Goal: Find specific page/section: Find specific page/section

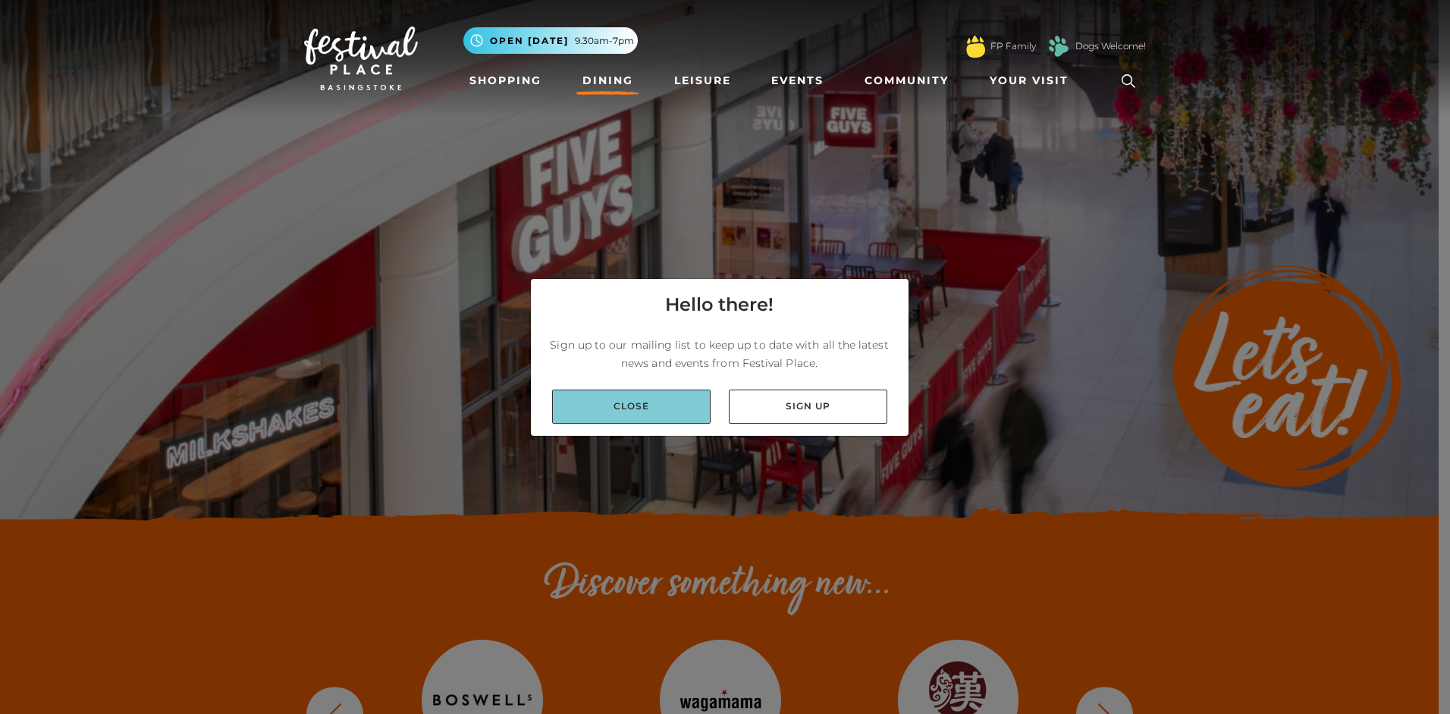
click at [661, 406] on link "Close" at bounding box center [631, 407] width 158 height 34
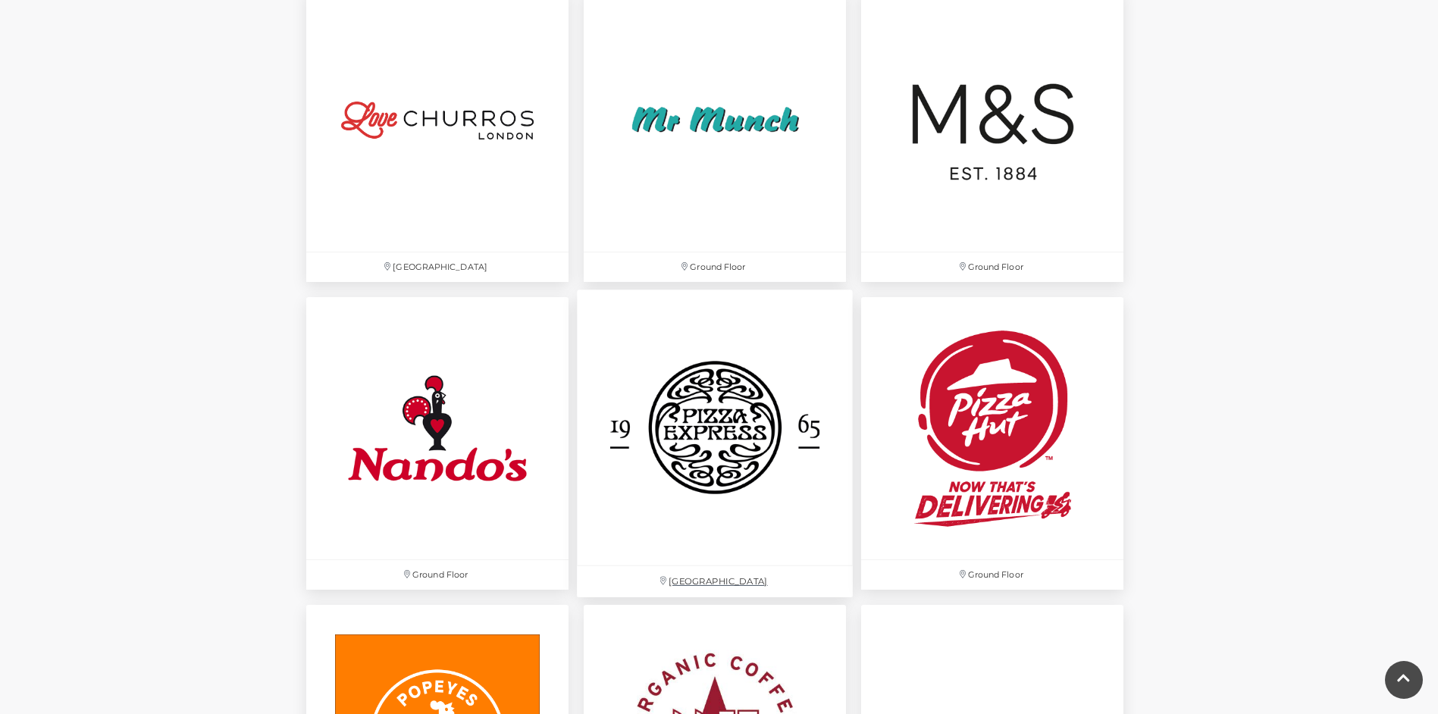
scroll to position [3640, 0]
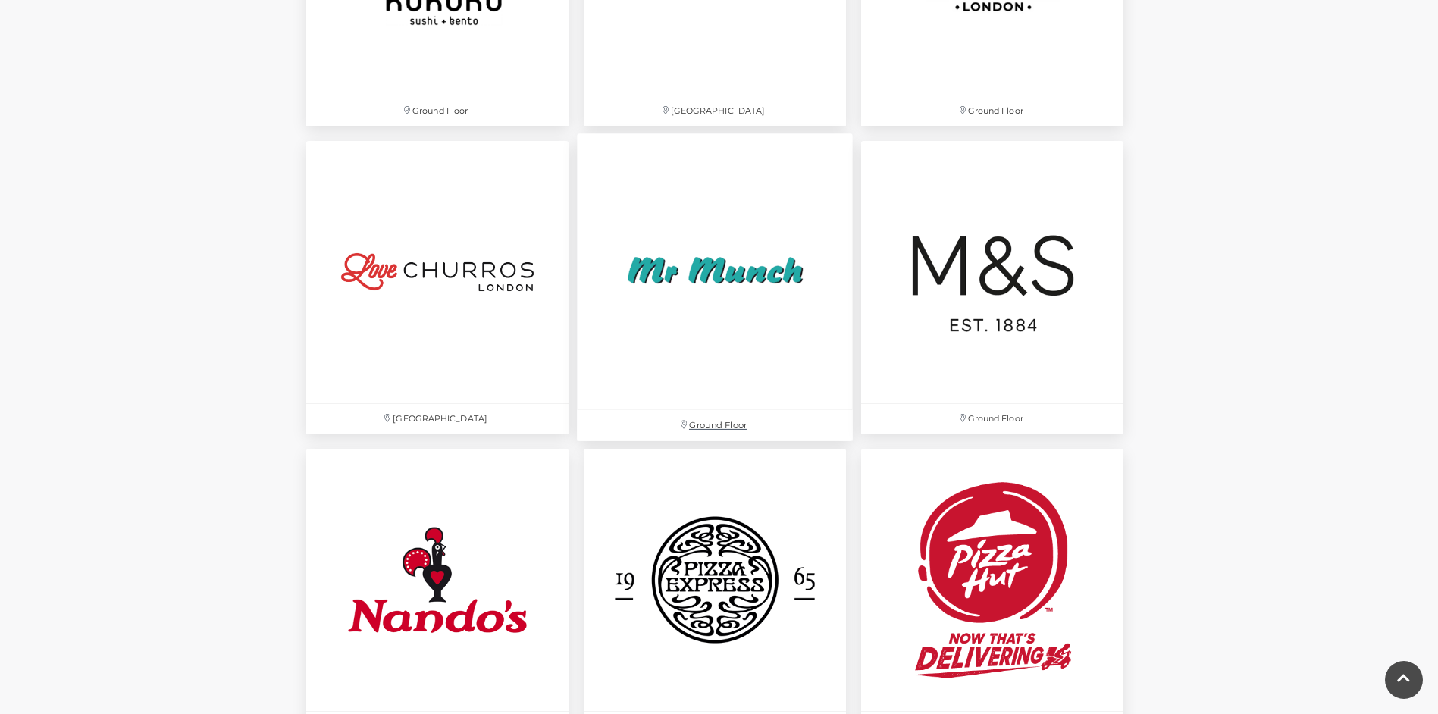
click at [732, 323] on img at bounding box center [715, 271] width 276 height 276
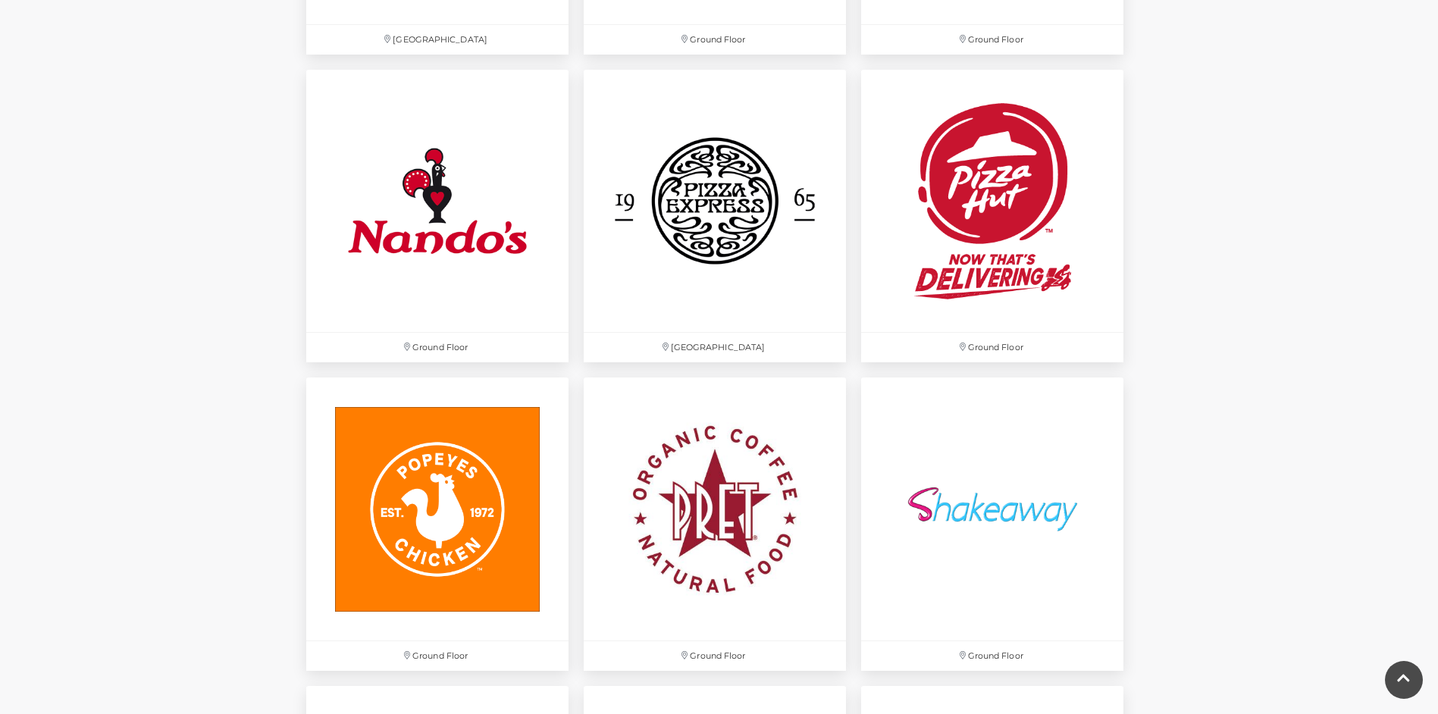
scroll to position [3943, 0]
